Goal: Information Seeking & Learning: Learn about a topic

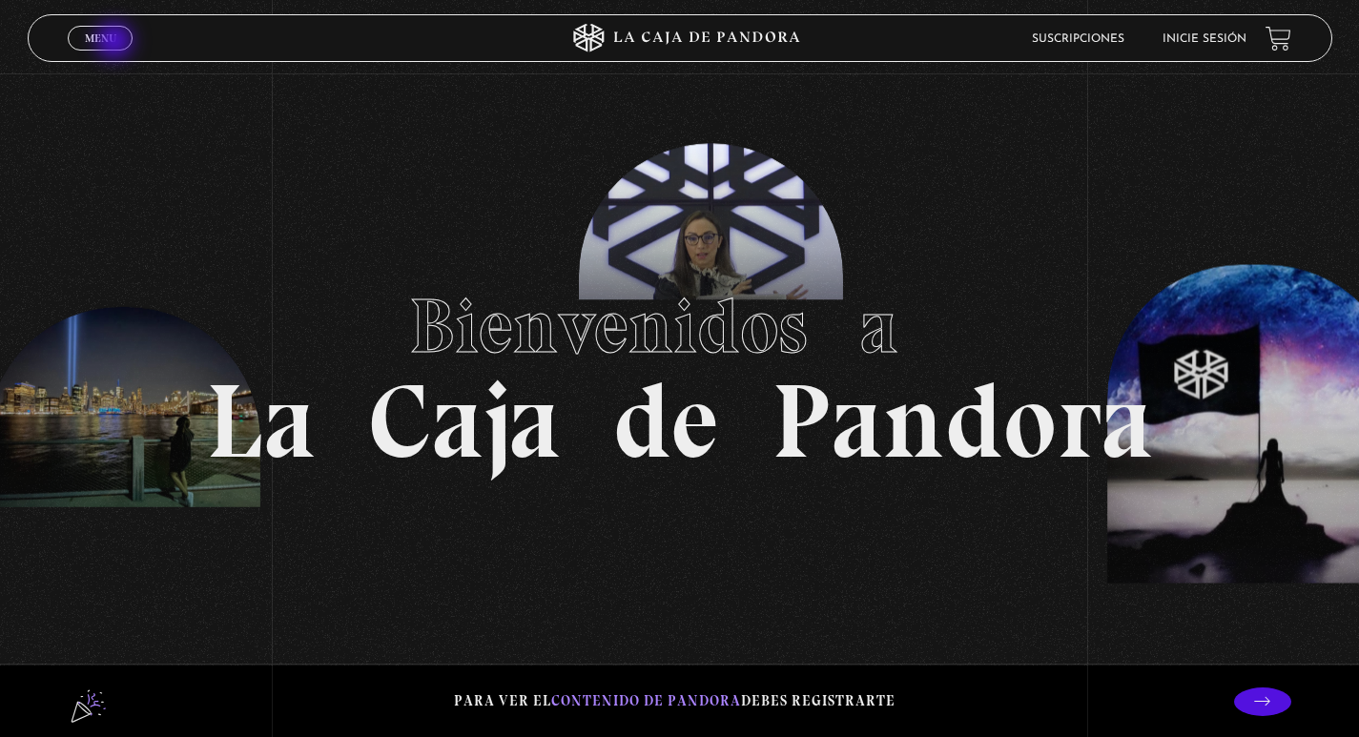
click at [114, 42] on span "Menu" at bounding box center [100, 37] width 31 height 11
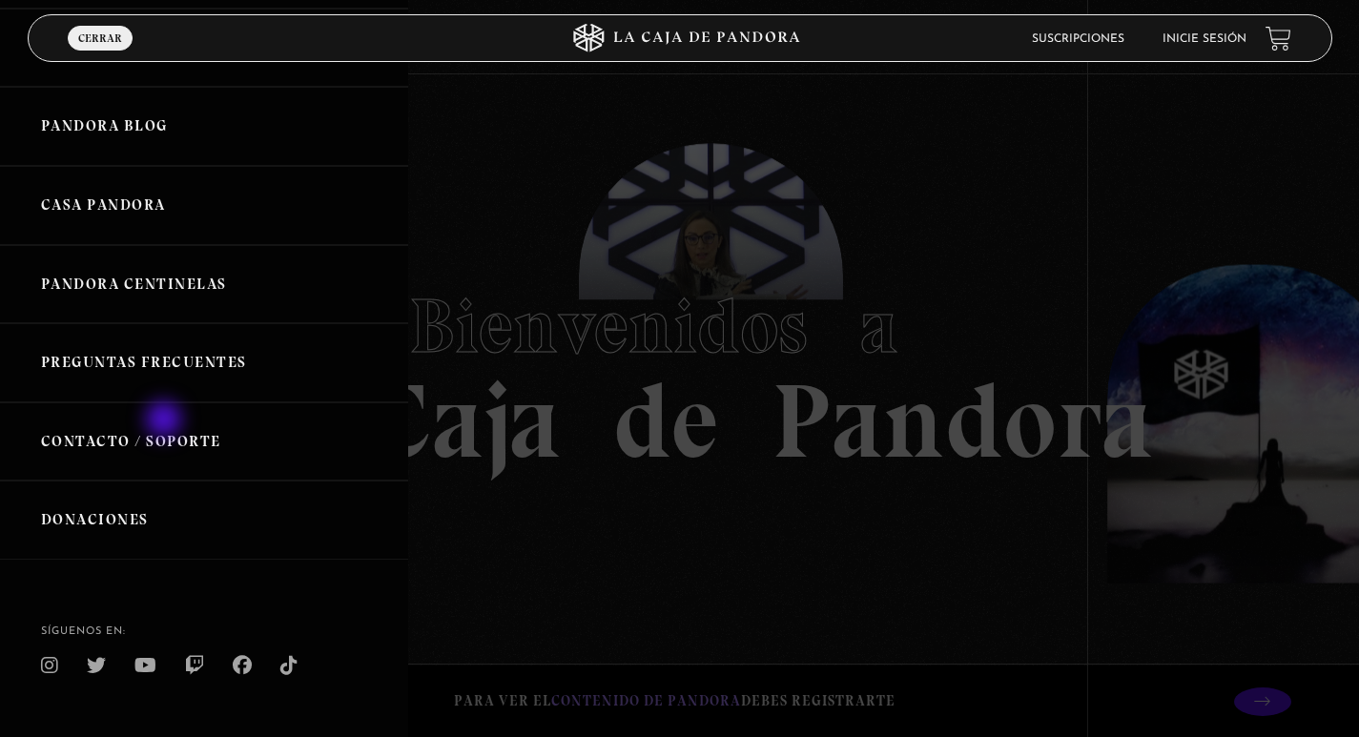
scroll to position [376, 0]
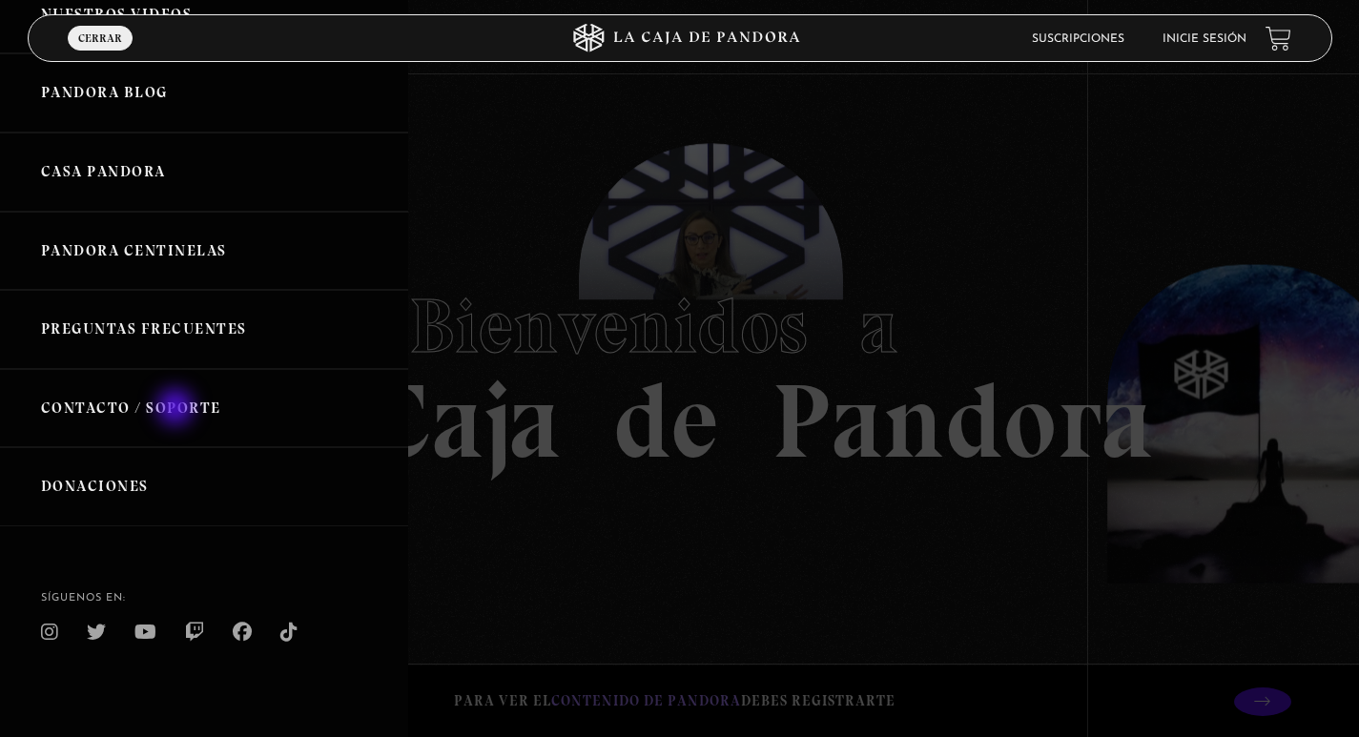
click at [177, 408] on link "Contacto / Soporte" at bounding box center [204, 408] width 408 height 79
click at [176, 320] on link "Preguntas Frecuentes" at bounding box center [204, 329] width 408 height 79
